Goal: Information Seeking & Learning: Compare options

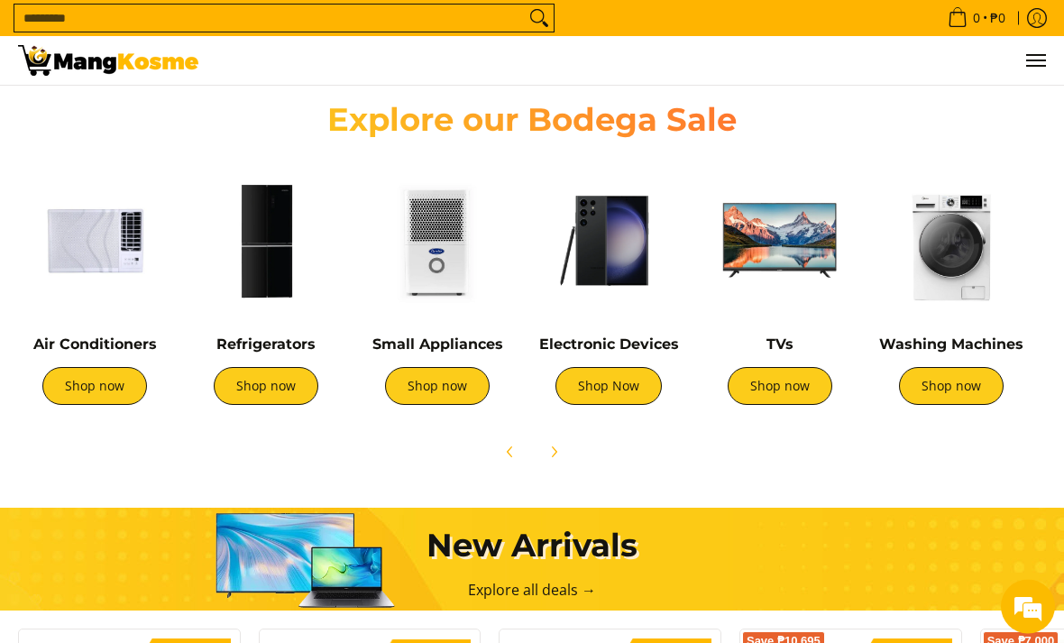
scroll to position [601, 0]
click at [270, 389] on link "Shop now" at bounding box center [266, 386] width 105 height 38
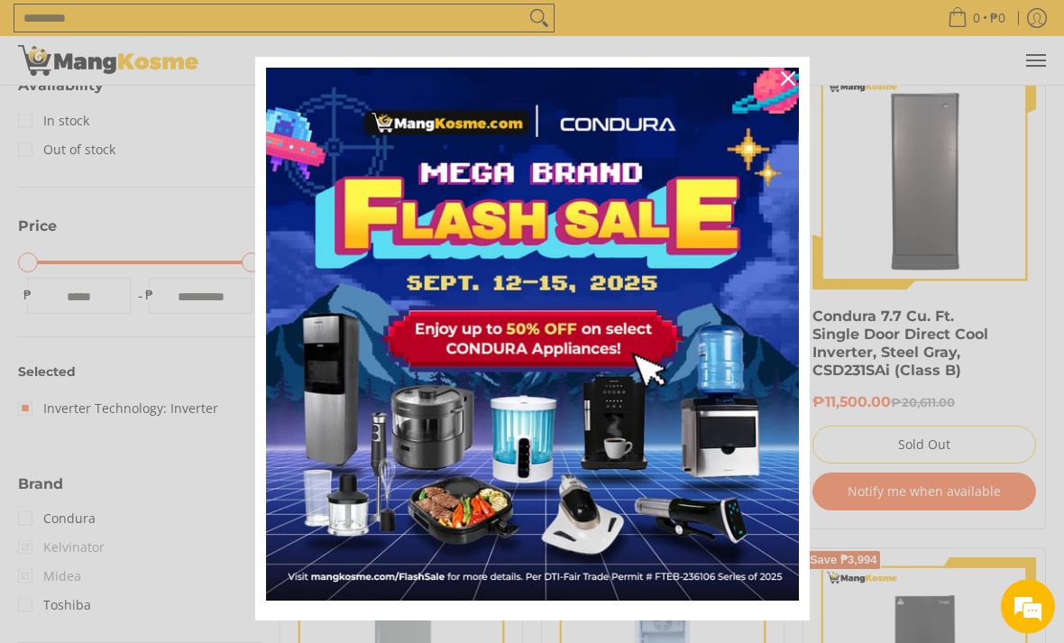
scroll to position [351, 0]
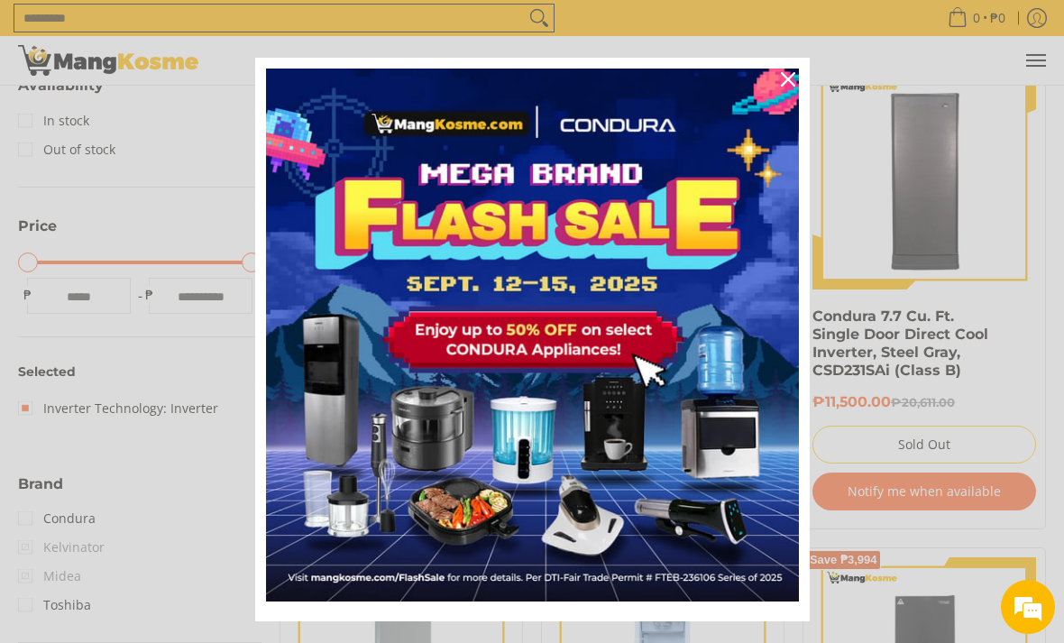
click at [791, 87] on icon "close icon" at bounding box center [788, 79] width 14 height 14
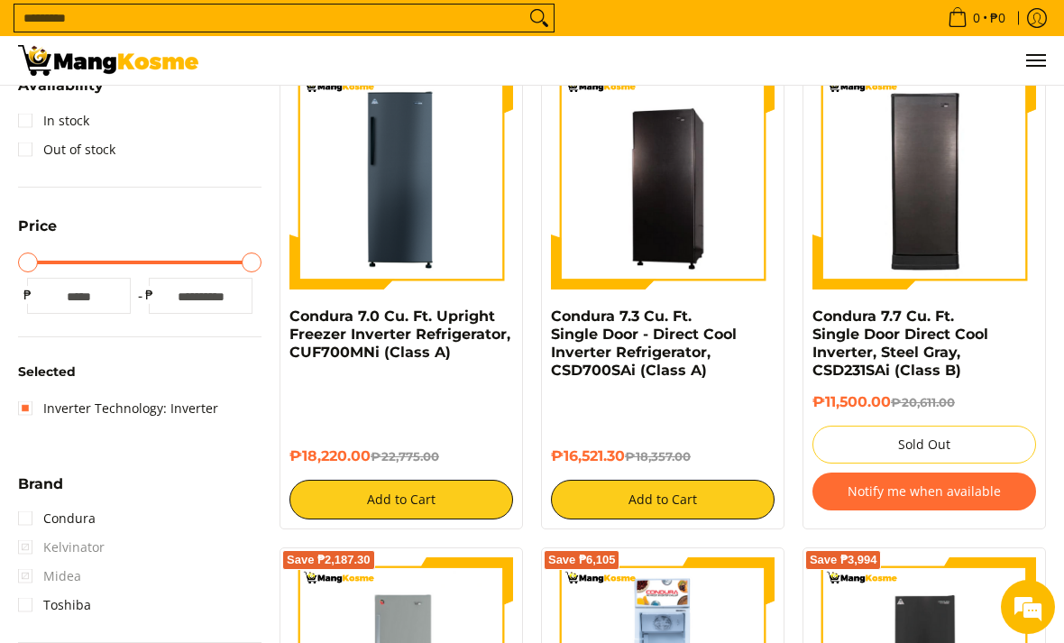
click at [445, 309] on link "Condura 7.0 Cu. Ft. Upright Freezer Inverter Refrigerator, CUF700MNi (Class A)" at bounding box center [399, 334] width 221 height 53
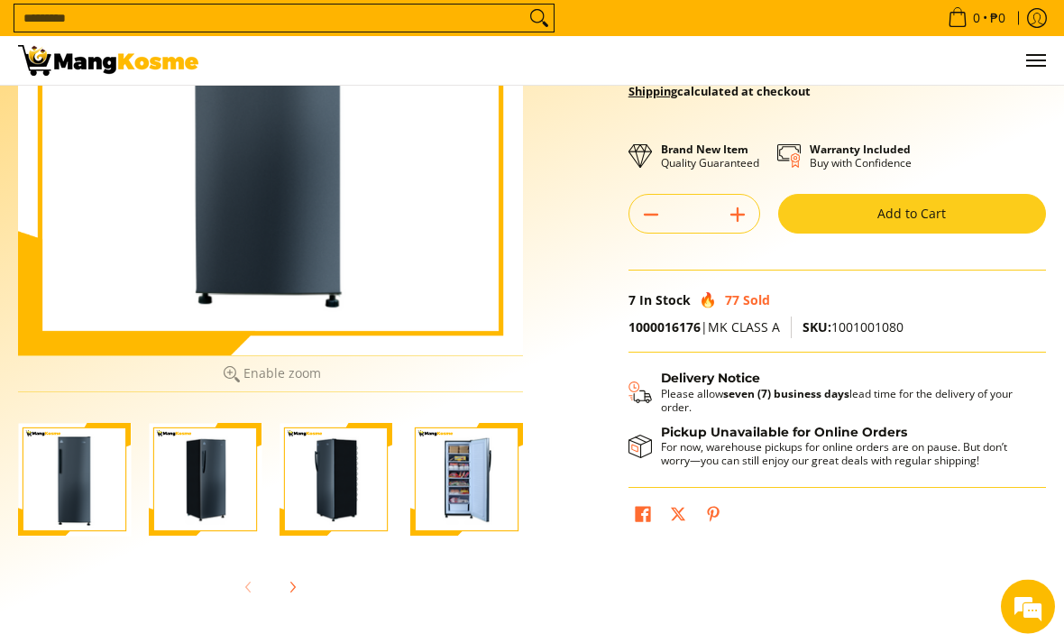
scroll to position [270, 0]
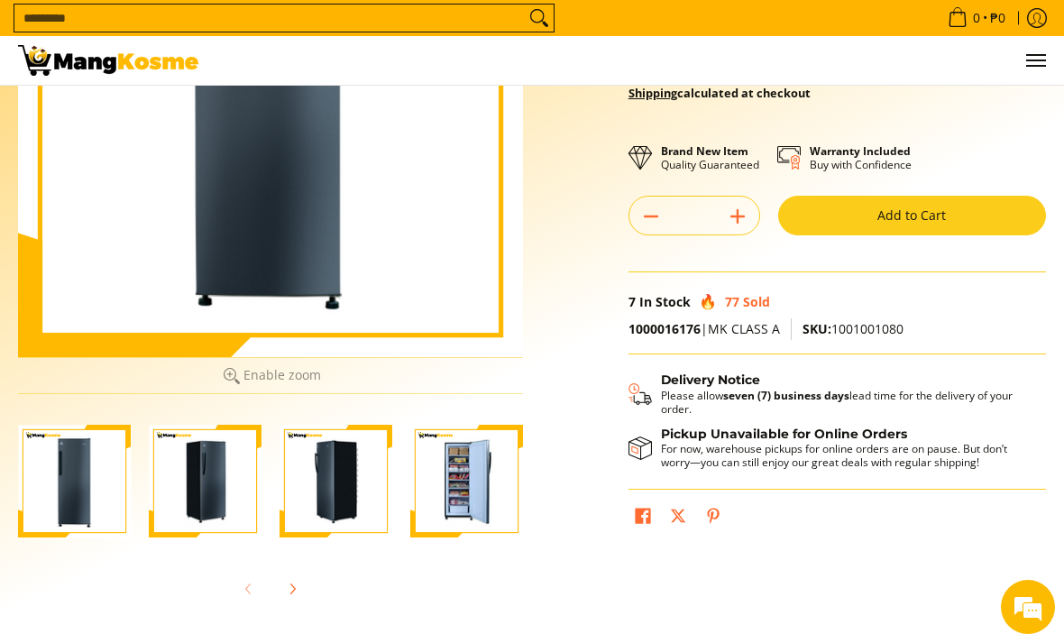
click at [443, 488] on img "Condura 7.0 Cu. Ft. Upright Freezer Inverter Refrigerator, CUF700MNi (Class A)-4" at bounding box center [466, 481] width 113 height 113
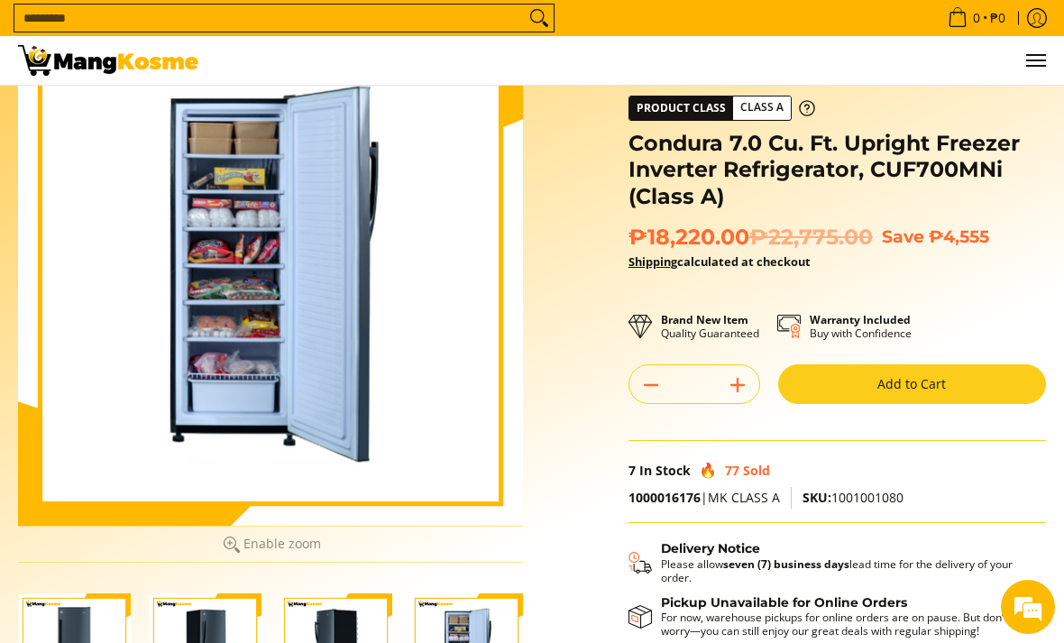
scroll to position [102, 0]
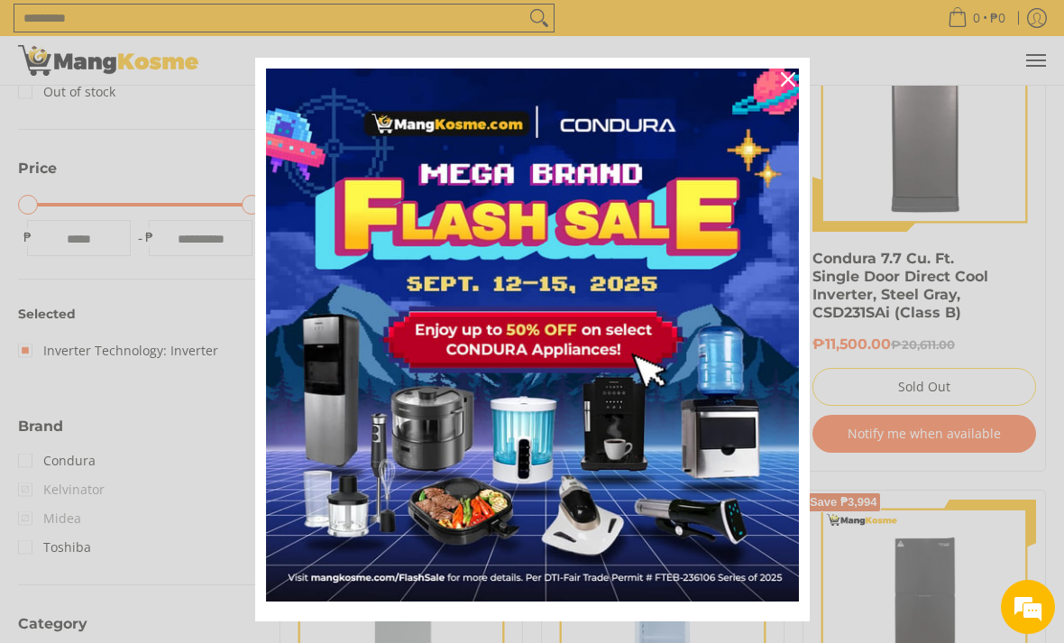
click at [784, 78] on icon "close icon" at bounding box center [788, 79] width 14 height 14
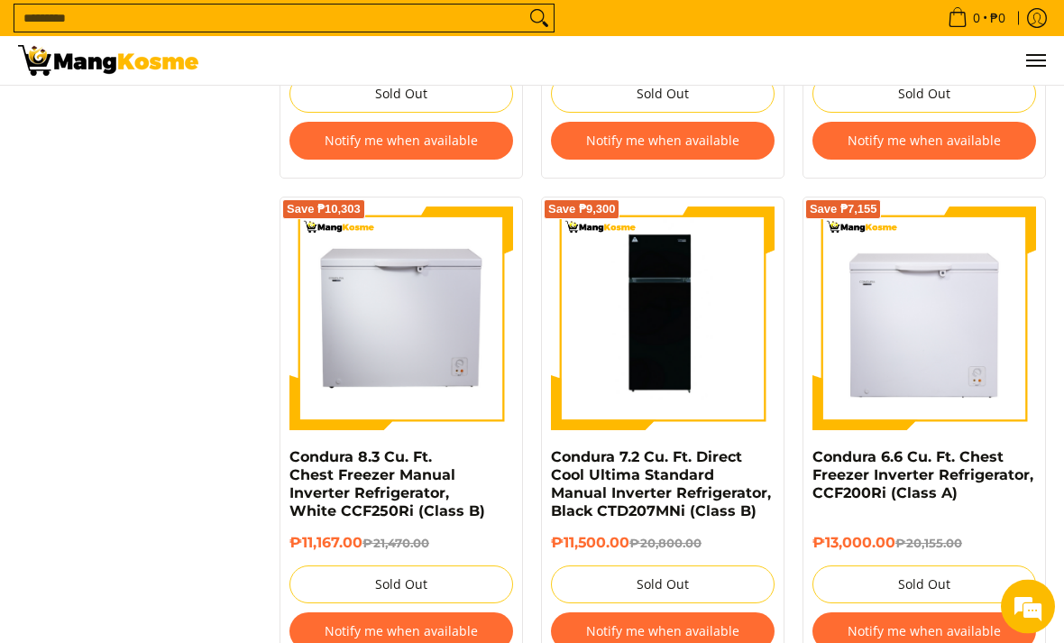
scroll to position [2686, 0]
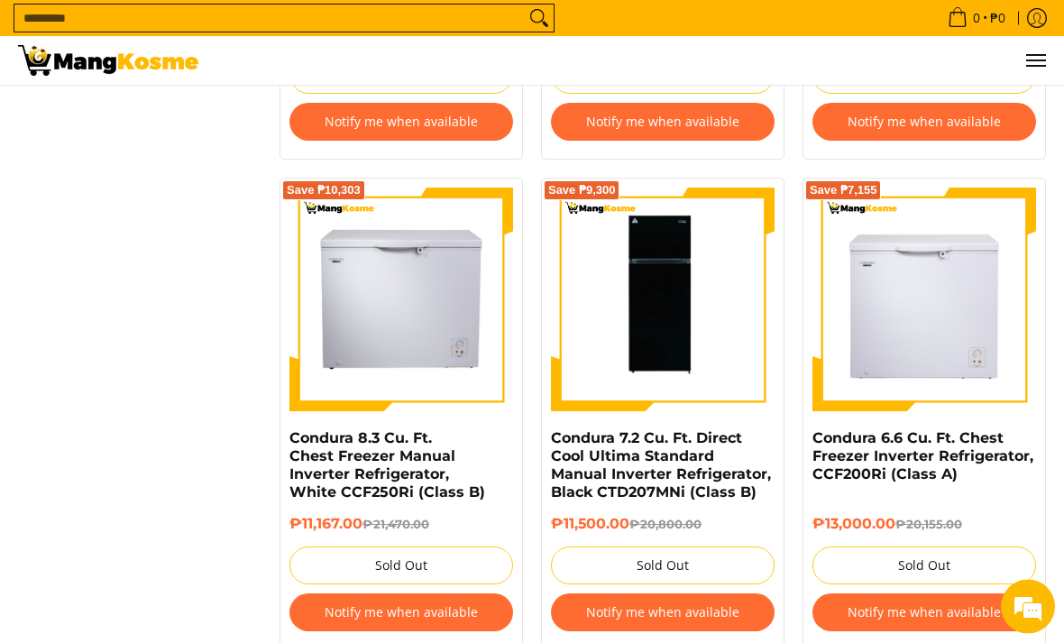
click at [712, 296] on img at bounding box center [663, 300] width 224 height 224
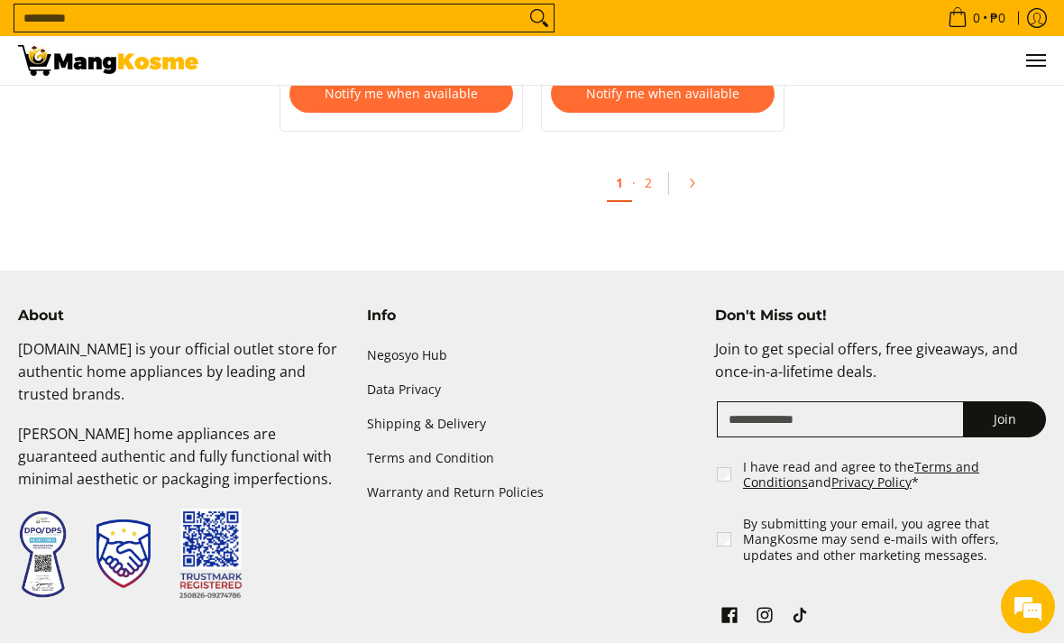
scroll to position [4206, 0]
click at [651, 175] on link "2" at bounding box center [648, 182] width 25 height 35
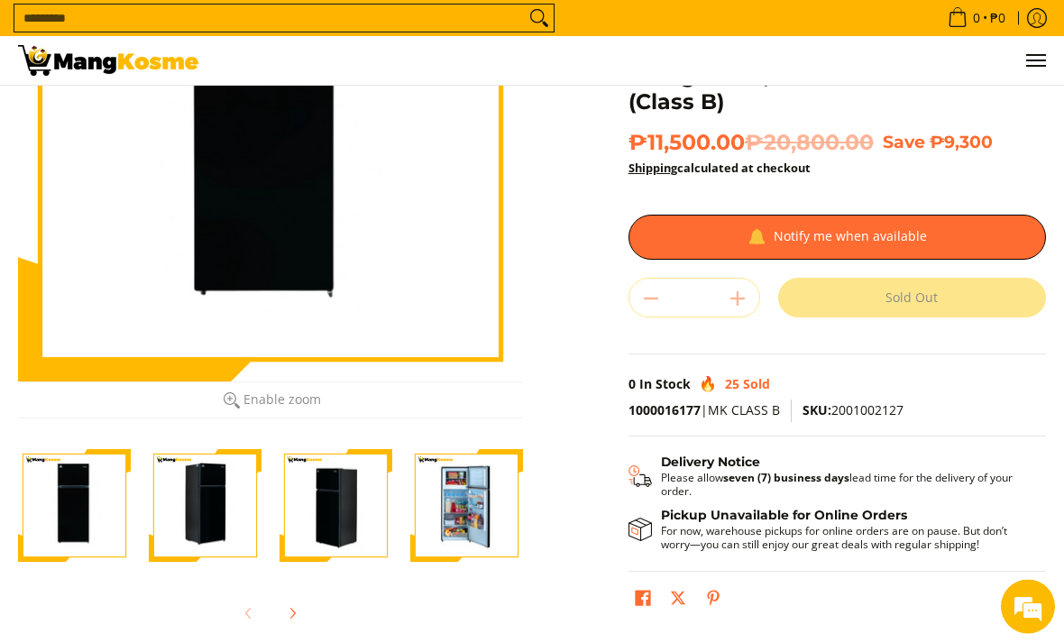
scroll to position [245, 0]
click at [445, 501] on img "Condura 7.2 Cu. Ft. Direct Cool Ultima Standard Manual Inverter Refrigerator, B…" at bounding box center [466, 505] width 113 height 113
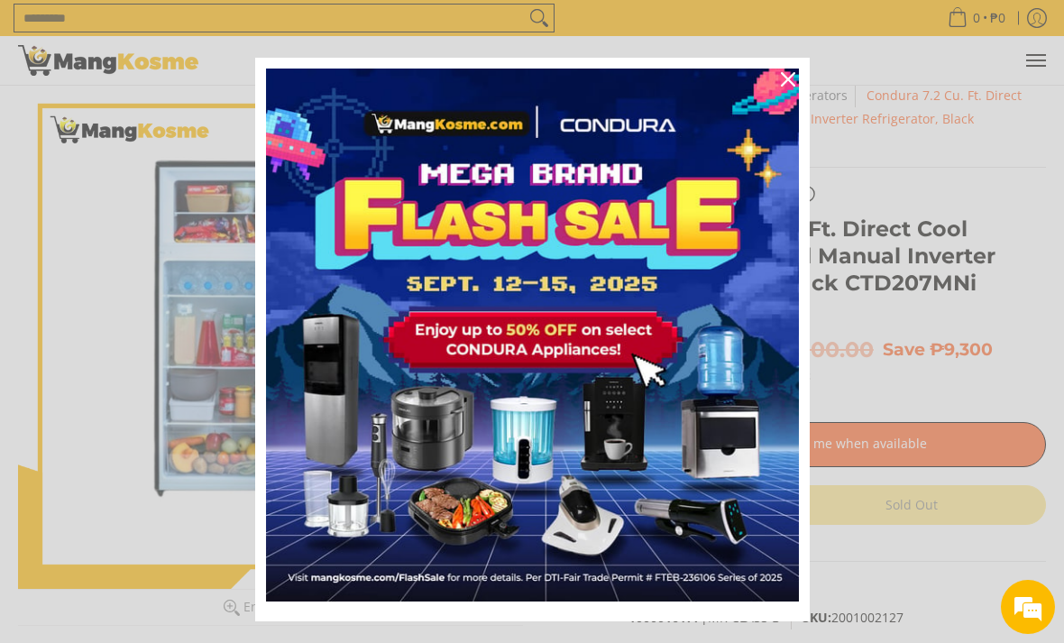
scroll to position [37, 0]
click at [778, 89] on div "Close" at bounding box center [788, 79] width 29 height 29
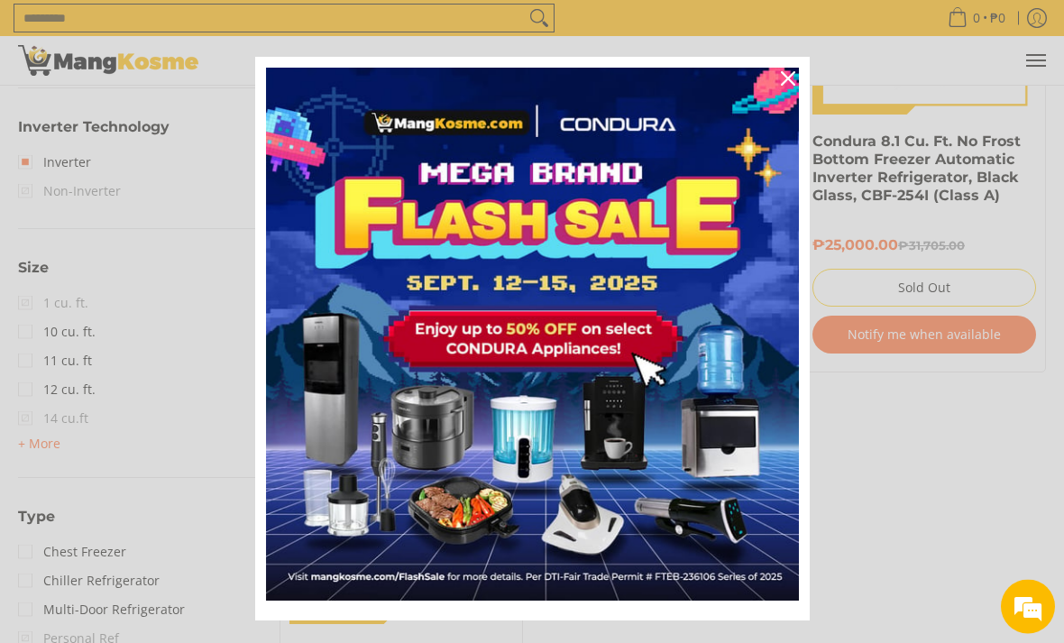
scroll to position [1068, 0]
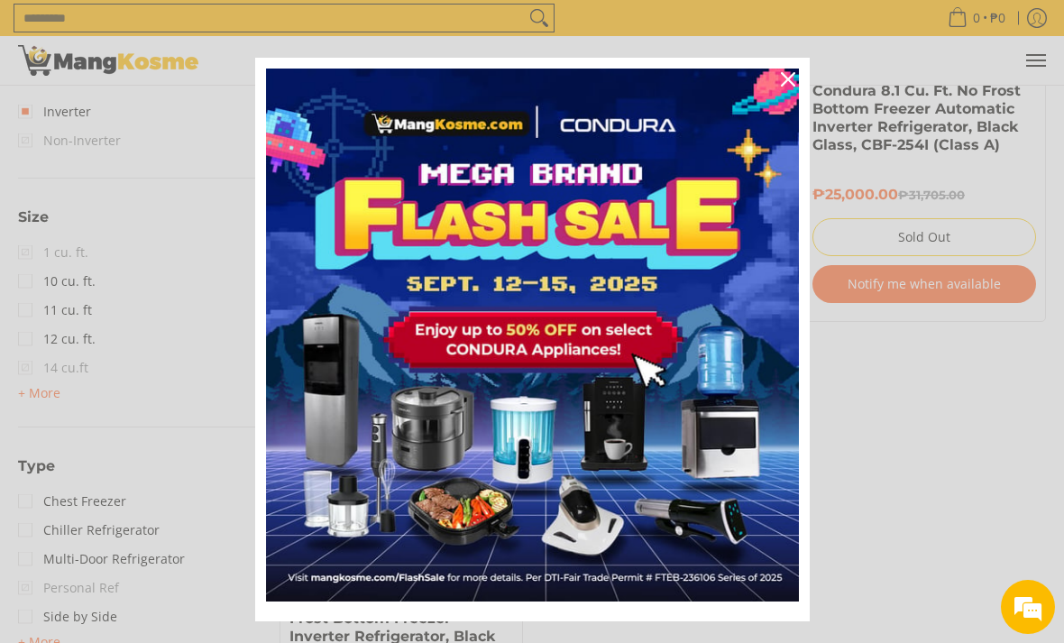
click at [788, 87] on icon "close icon" at bounding box center [788, 79] width 14 height 14
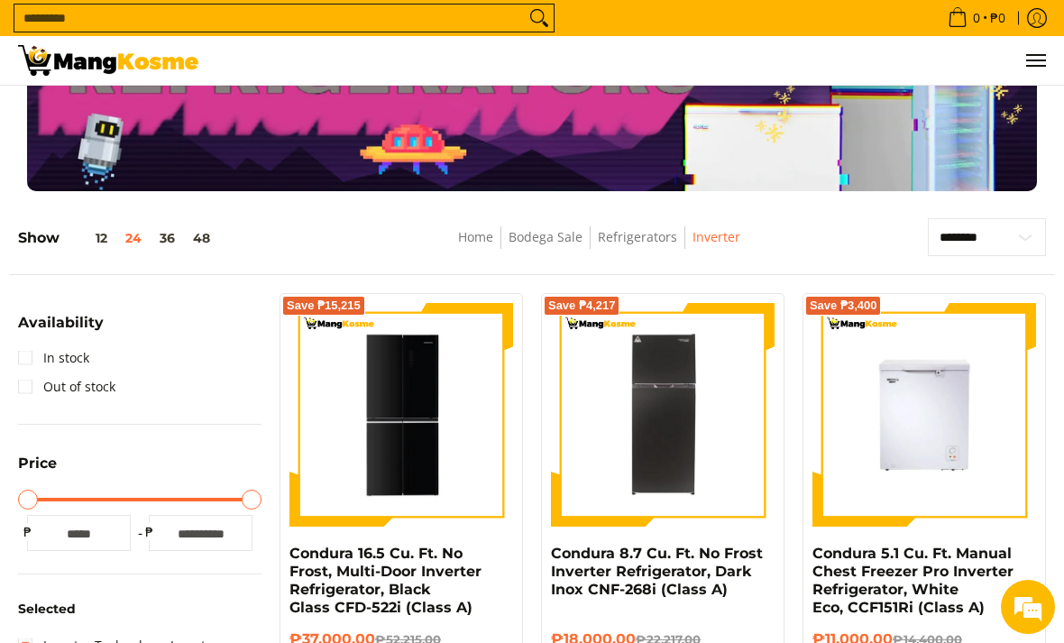
scroll to position [0, 0]
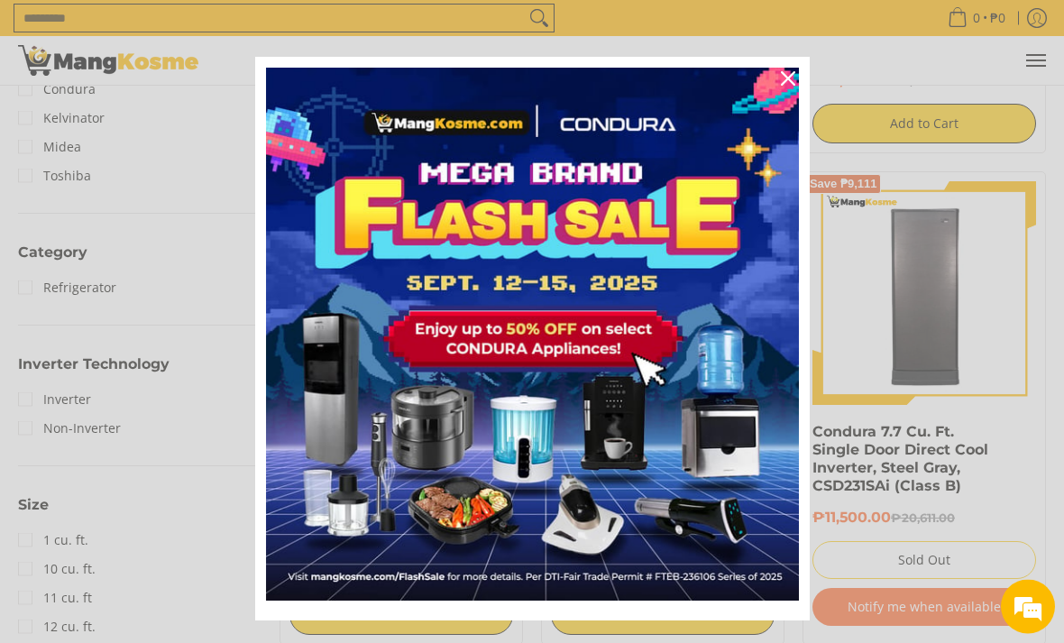
scroll to position [673, 0]
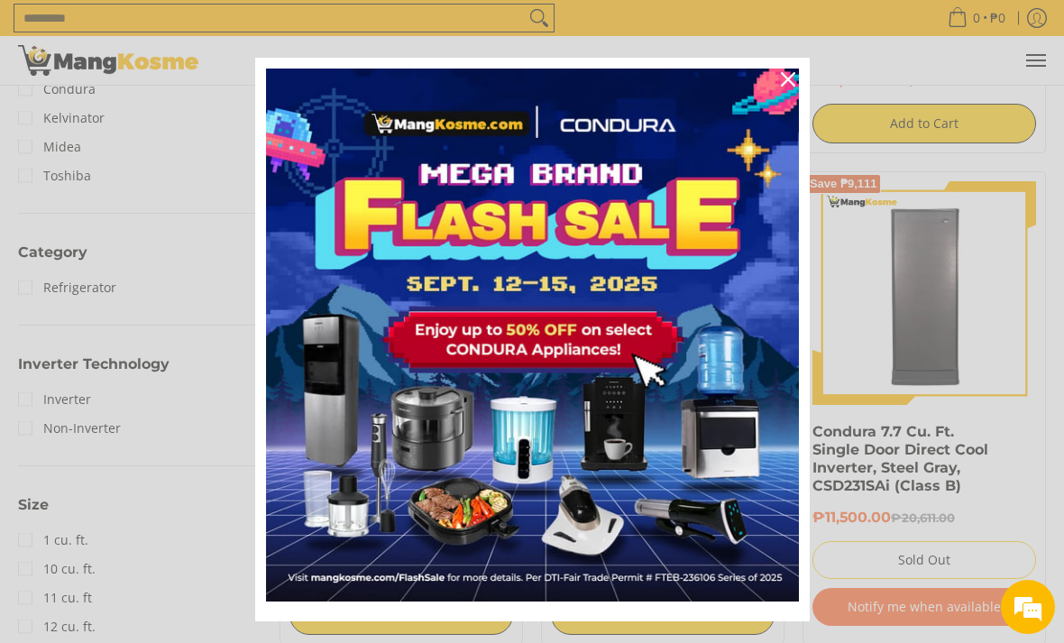
click at [797, 88] on div "Close" at bounding box center [788, 79] width 29 height 29
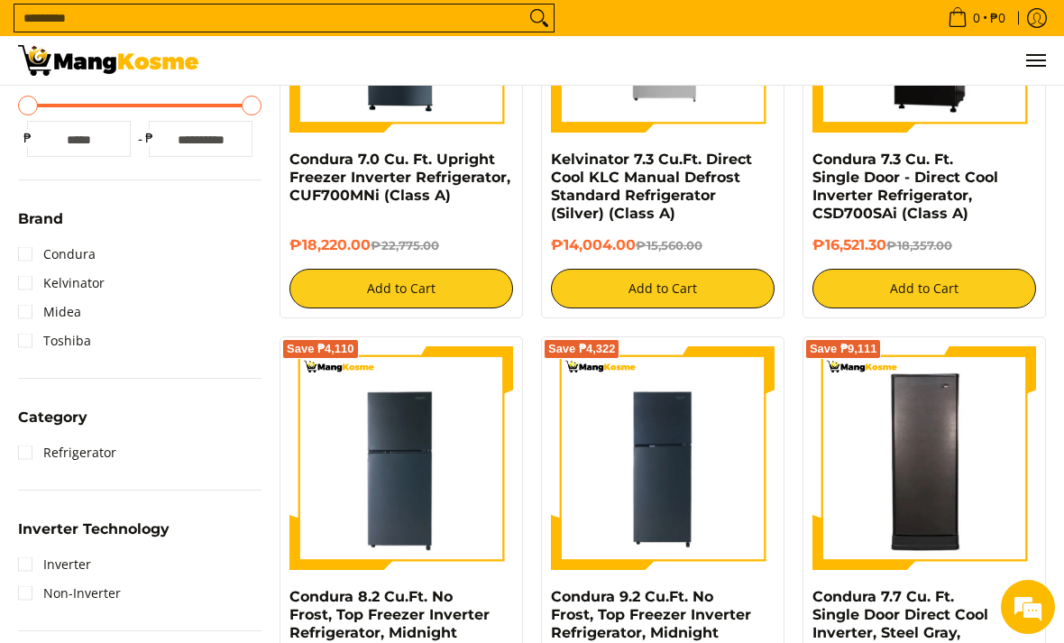
scroll to position [483, 0]
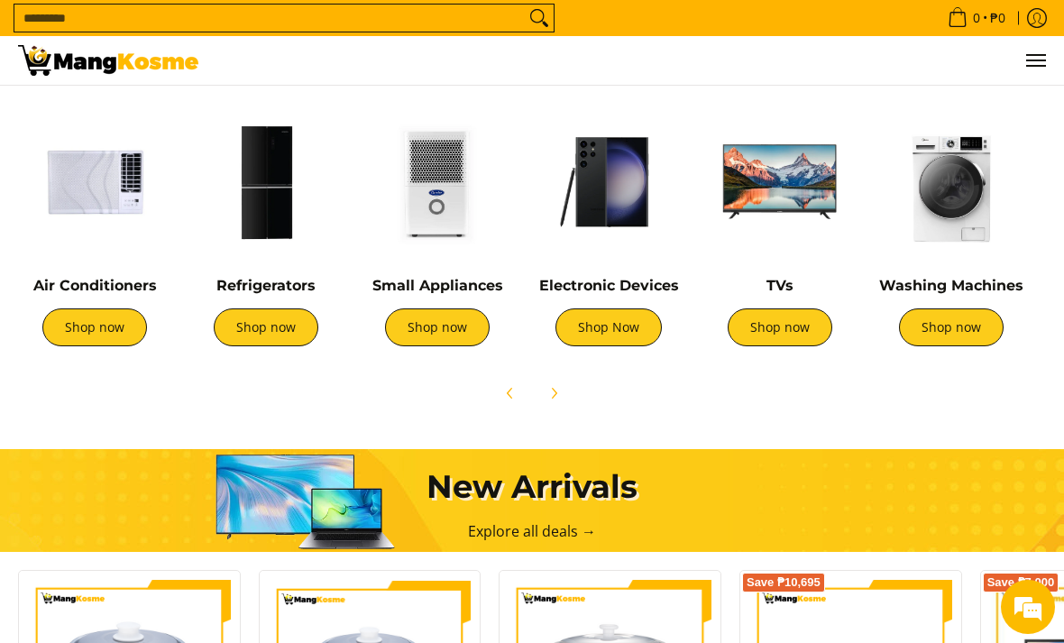
click at [953, 331] on link "Shop now" at bounding box center [951, 327] width 105 height 38
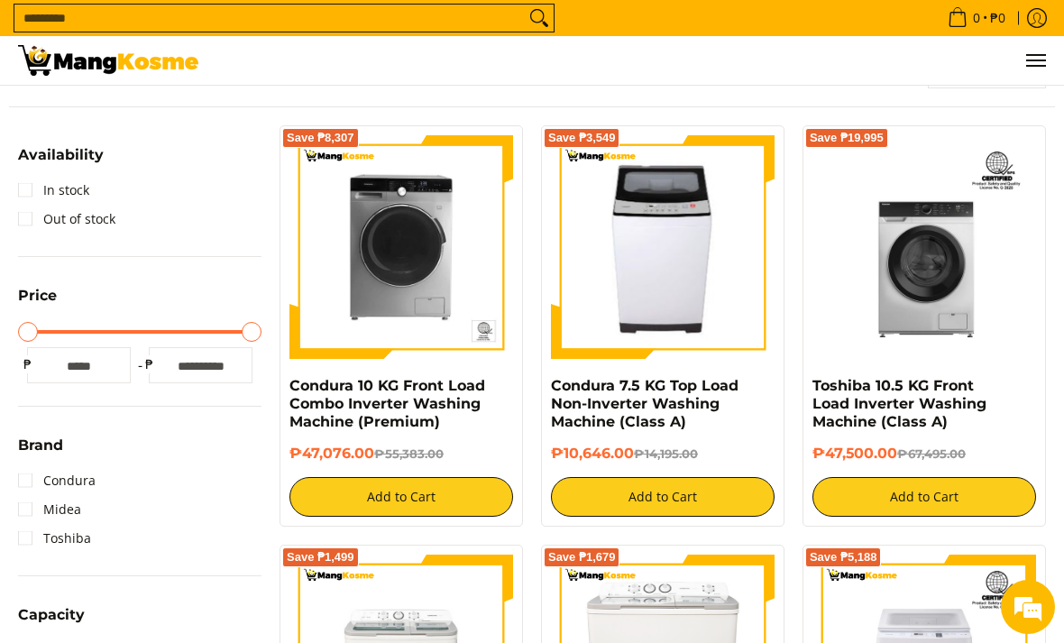
scroll to position [285, 0]
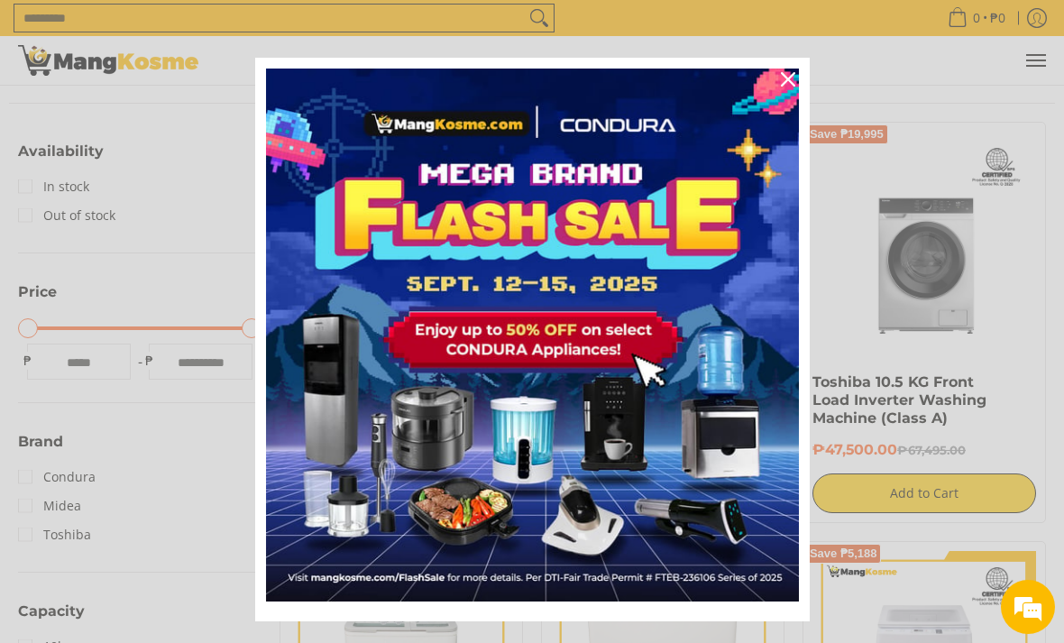
click at [785, 87] on icon "close icon" at bounding box center [788, 79] width 14 height 14
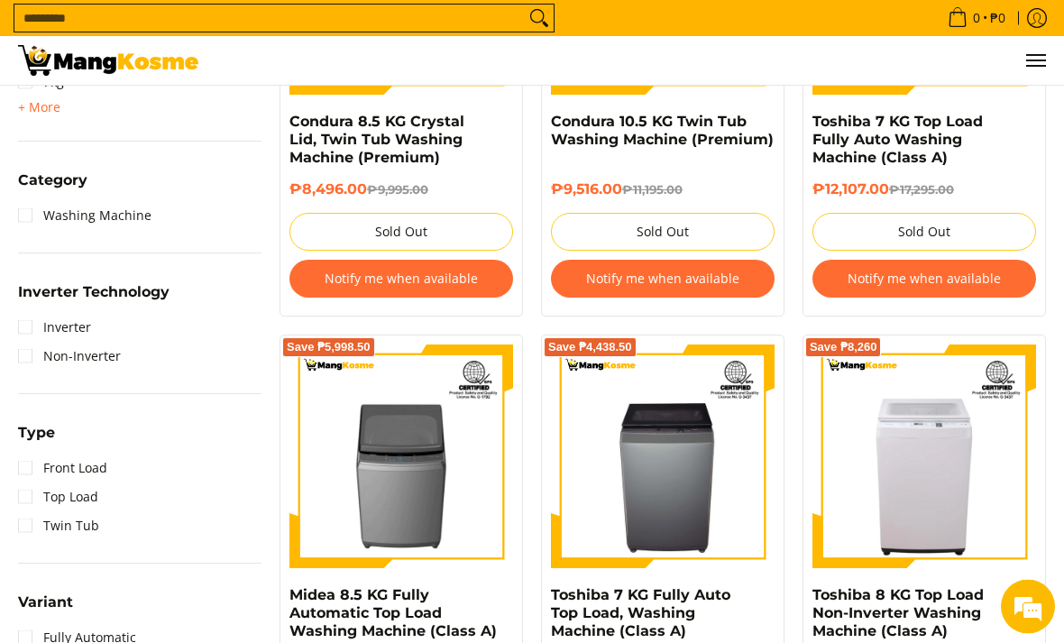
scroll to position [965, 0]
click at [30, 331] on link "Inverter" at bounding box center [54, 327] width 73 height 29
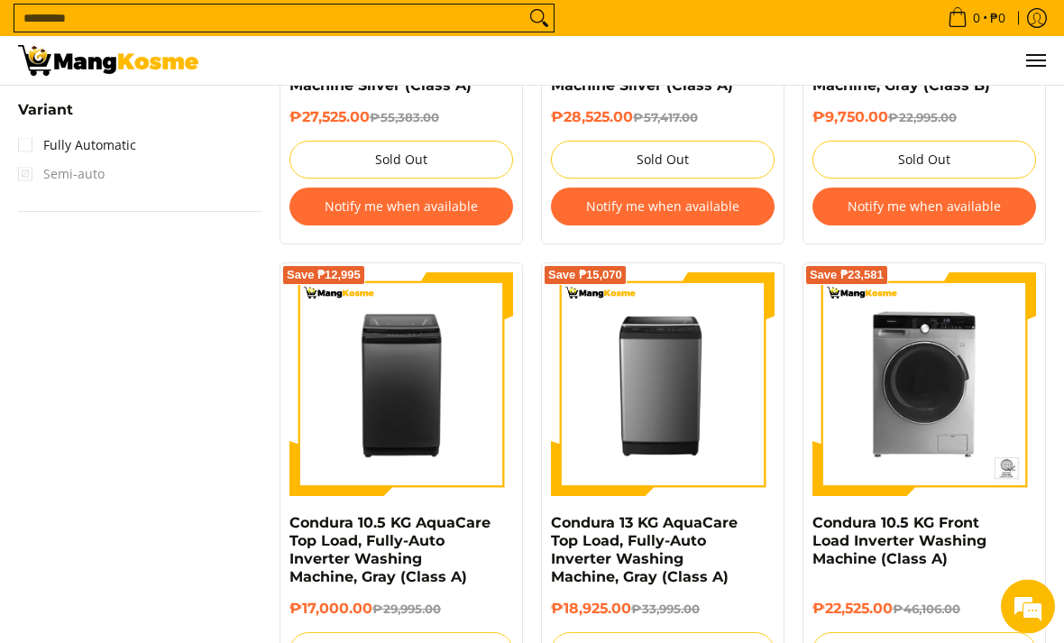
scroll to position [1569, 0]
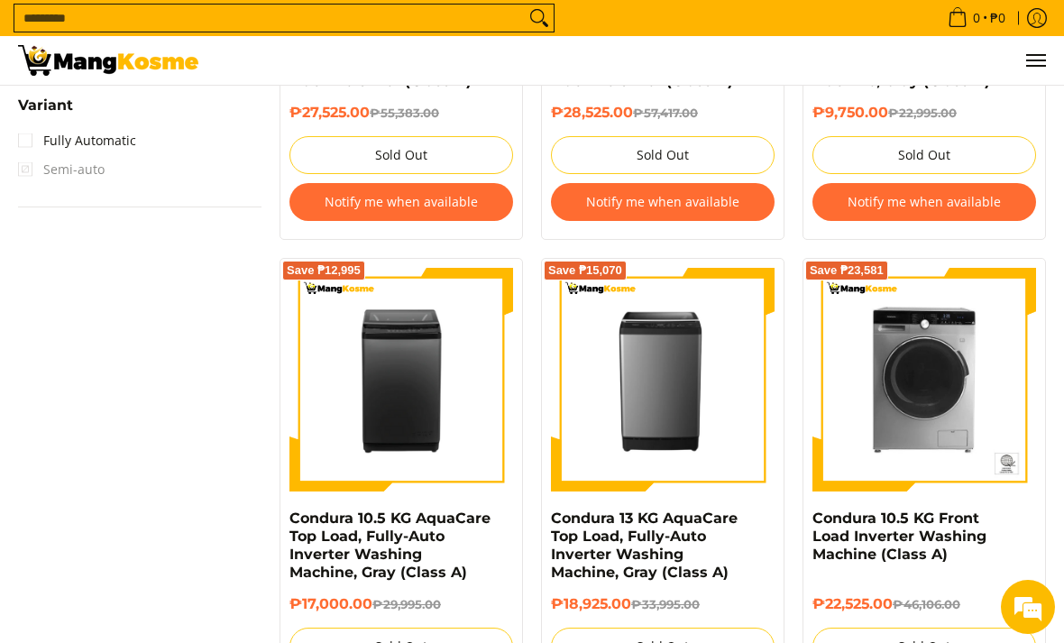
click at [893, 341] on img at bounding box center [925, 380] width 224 height 224
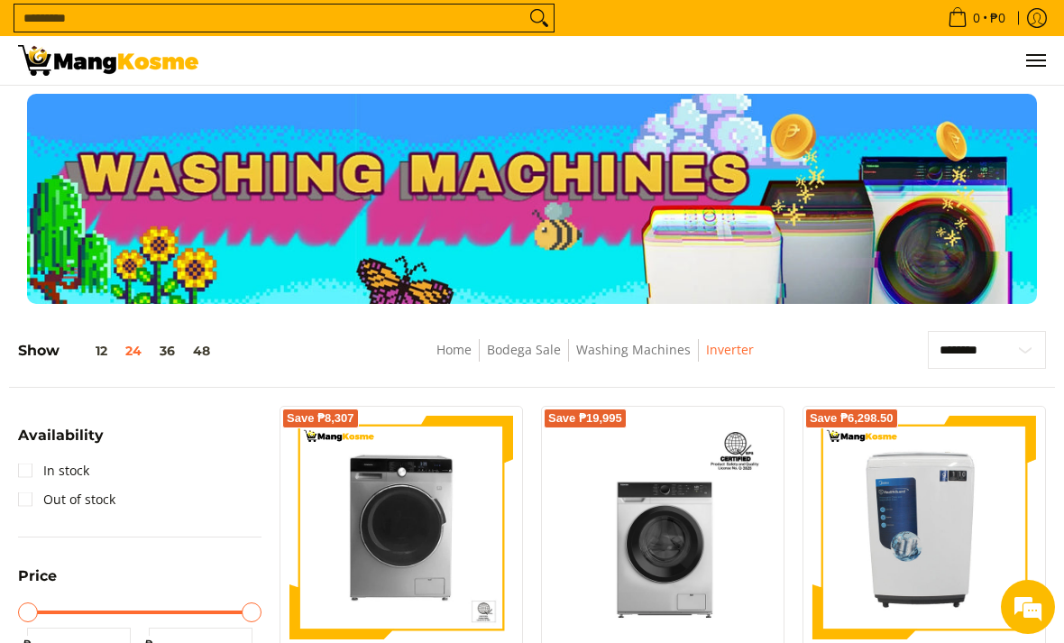
scroll to position [0, 0]
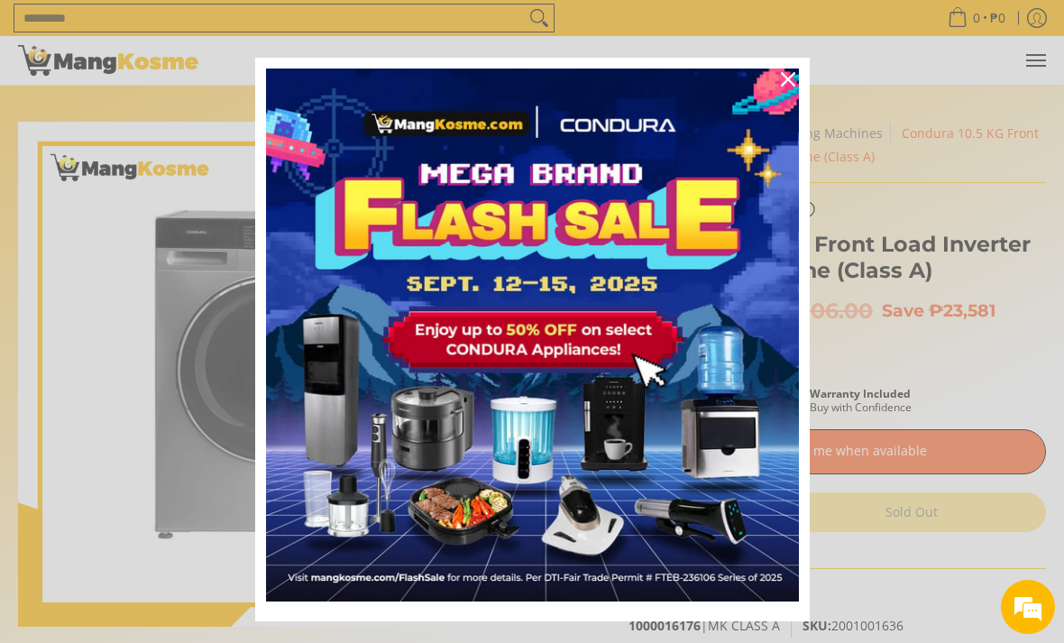
click at [800, 85] on div "Close" at bounding box center [788, 79] width 29 height 29
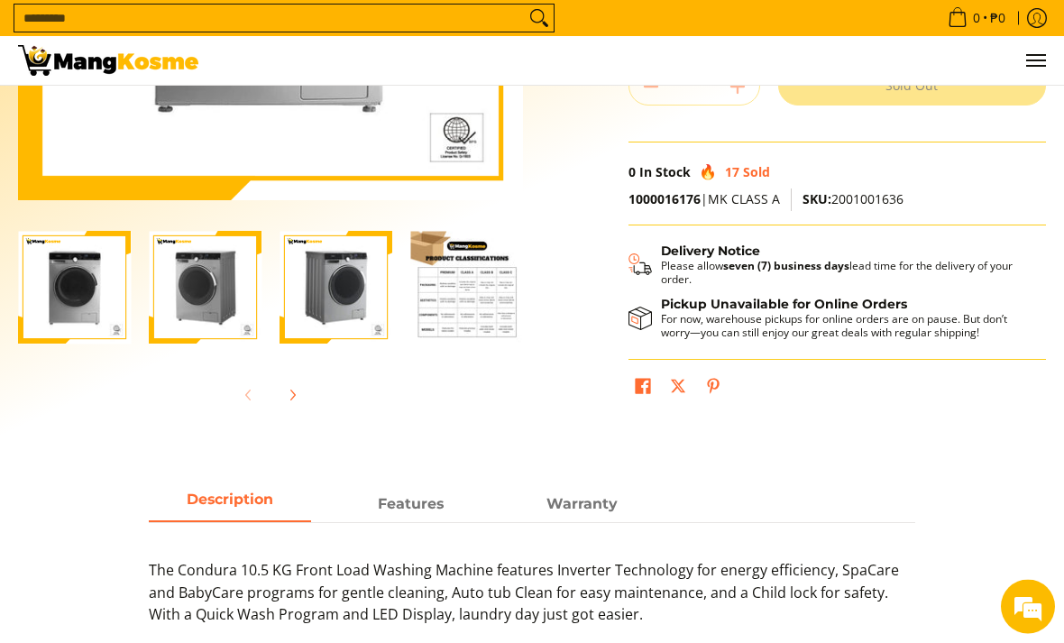
scroll to position [427, 0]
click at [484, 287] on img "Condura 10.5 KG Front Load Inverter Washing Machine (Class A)-4" at bounding box center [466, 287] width 113 height 113
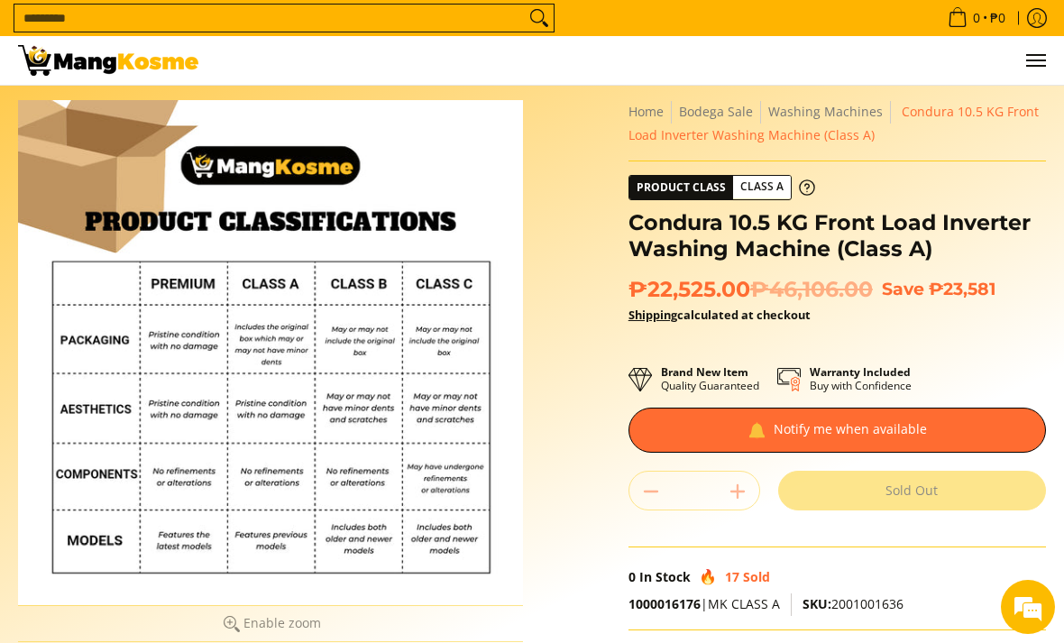
scroll to position [0, 0]
